Goal: Navigation & Orientation: Understand site structure

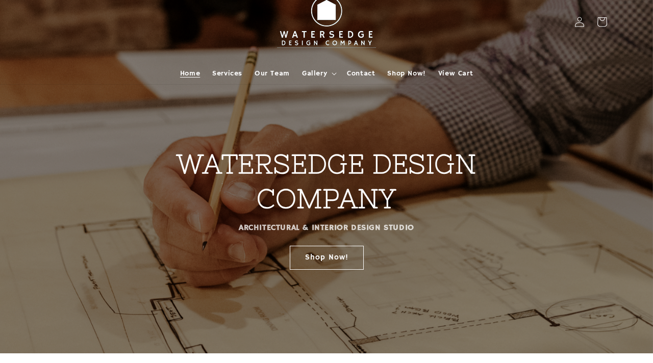
scroll to position [6, 0]
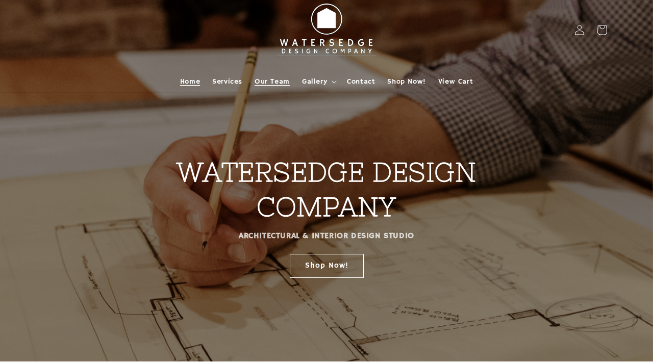
click at [287, 81] on span "Our Team" at bounding box center [272, 81] width 35 height 9
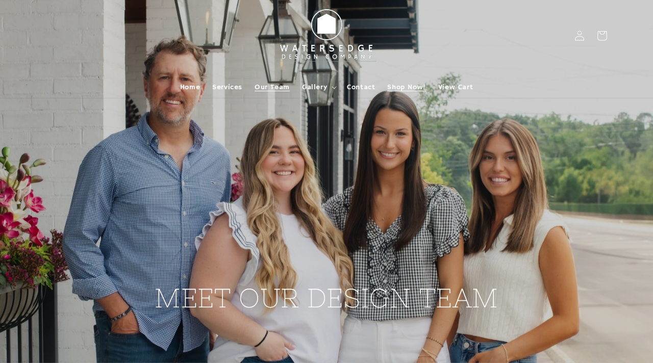
click at [408, 87] on span "Shop Now!" at bounding box center [406, 87] width 38 height 9
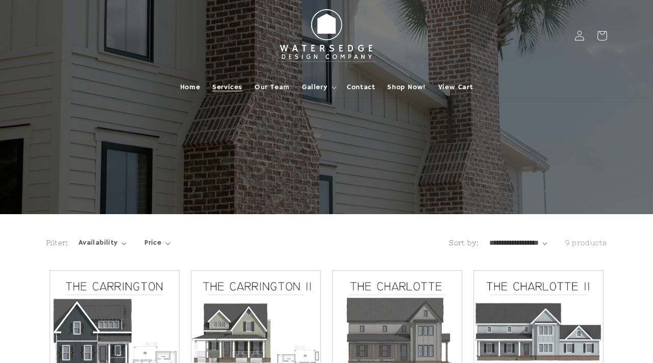
click at [235, 86] on span "Services" at bounding box center [227, 87] width 30 height 9
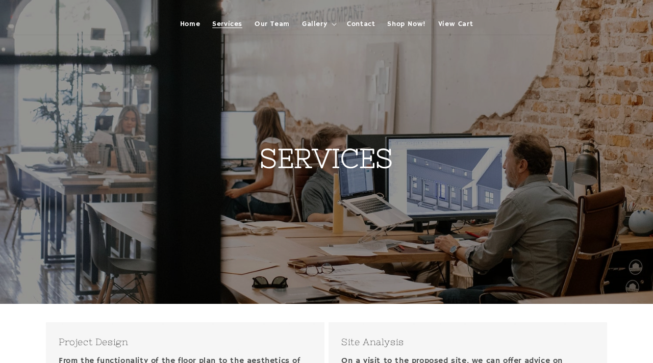
scroll to position [65, 0]
